Goal: Task Accomplishment & Management: Use online tool/utility

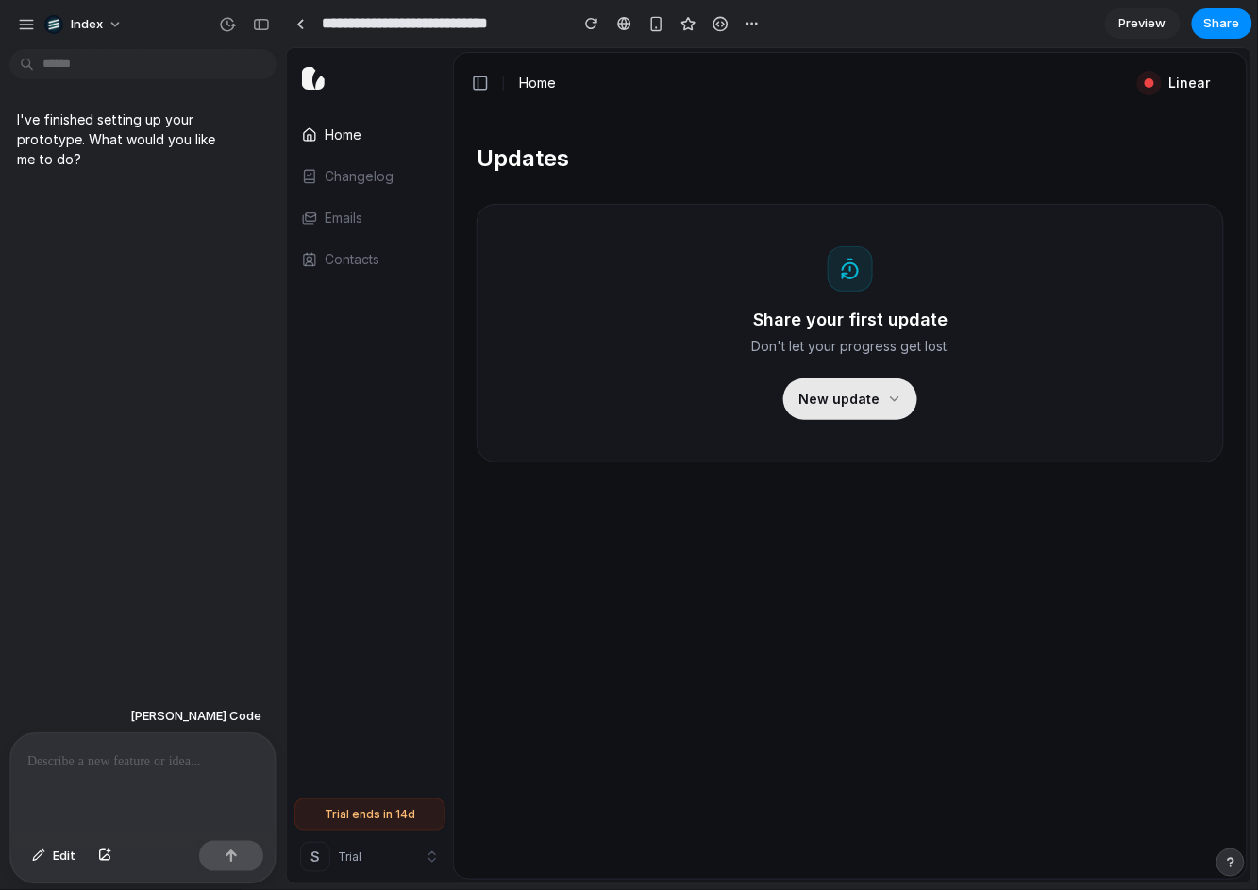
click at [710, 219] on div "Share your first update Don't let your progress get lost. New update" at bounding box center [850, 332] width 748 height 259
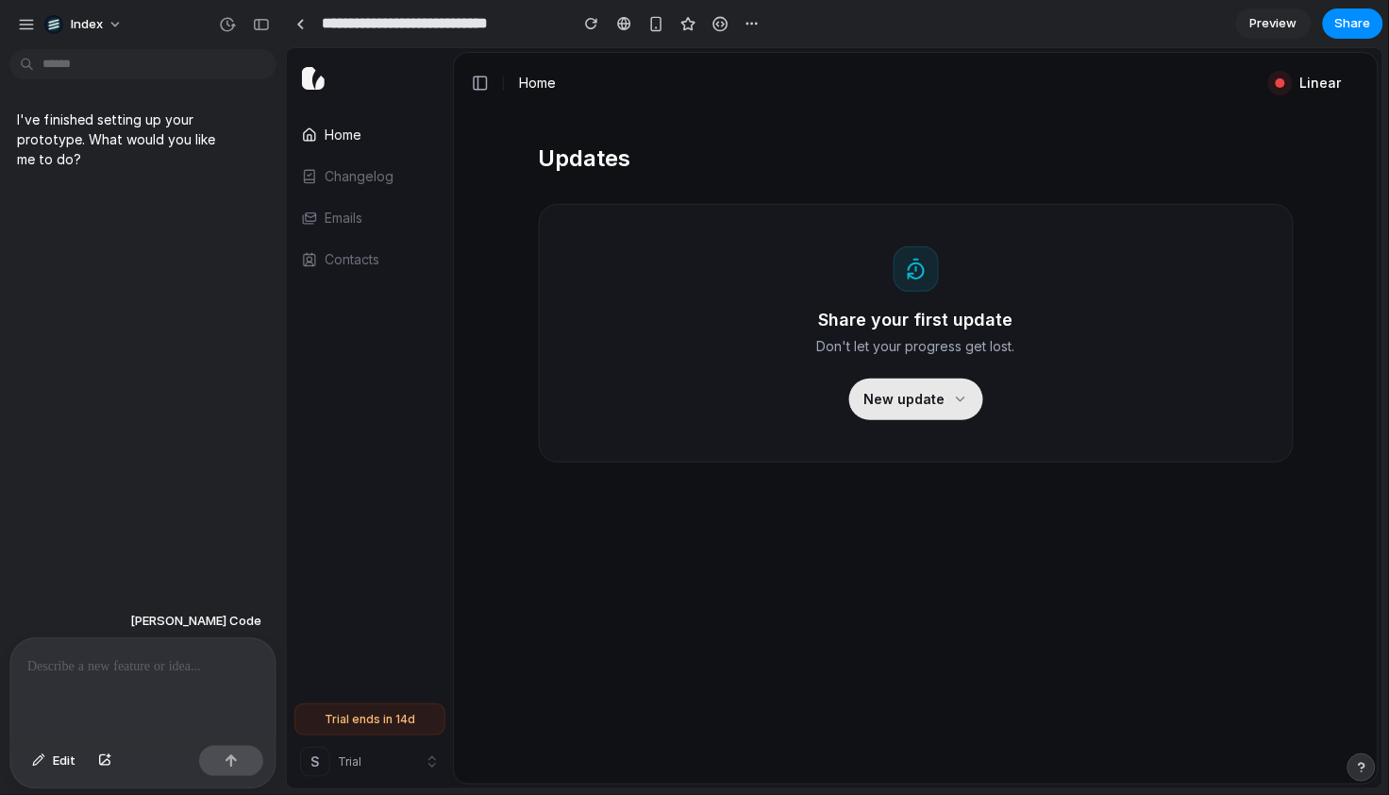
click at [845, 193] on div "Updates Share your first update Don't let your progress get lost. New update" at bounding box center [915, 302] width 755 height 319
